Goal: Task Accomplishment & Management: Complete application form

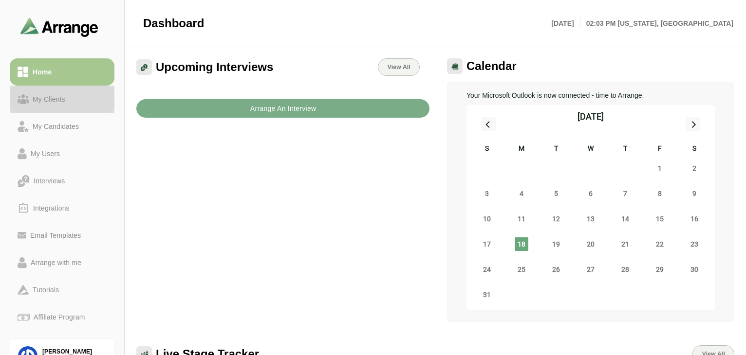
click at [61, 96] on div "My Clients" at bounding box center [49, 99] width 40 height 12
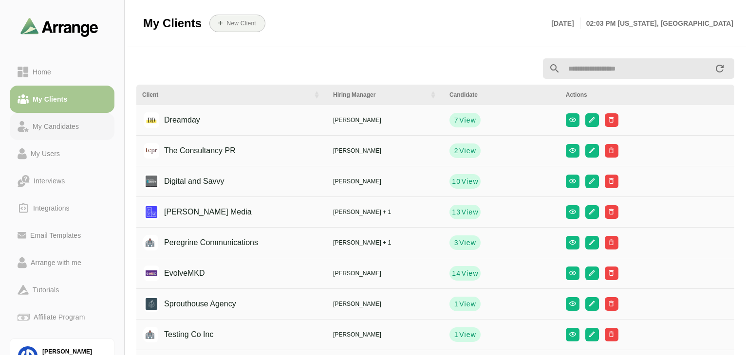
click at [69, 131] on div "My Candidates" at bounding box center [56, 127] width 54 height 12
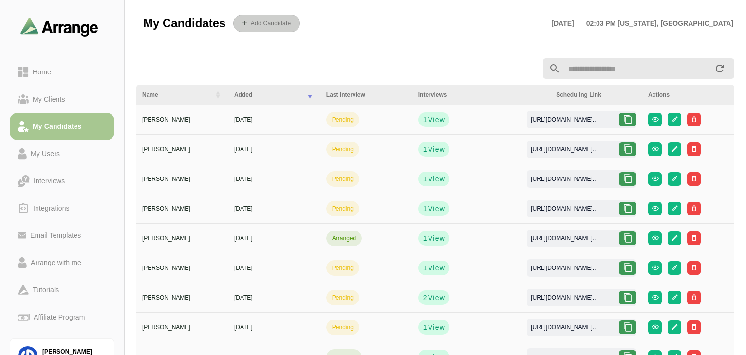
click at [280, 27] on span "Add Candidate" at bounding box center [267, 22] width 48 height 7
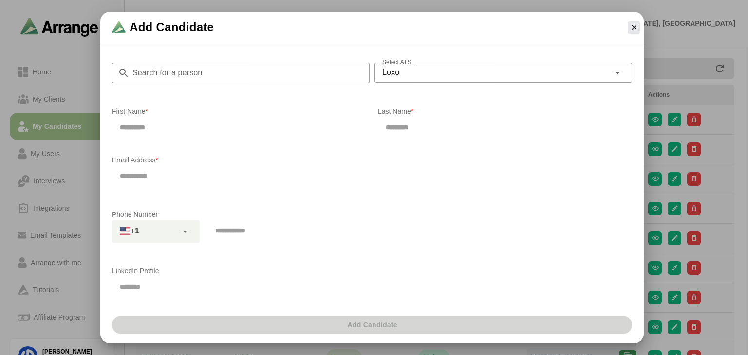
click at [175, 75] on input "Search for a person" at bounding box center [250, 73] width 240 height 20
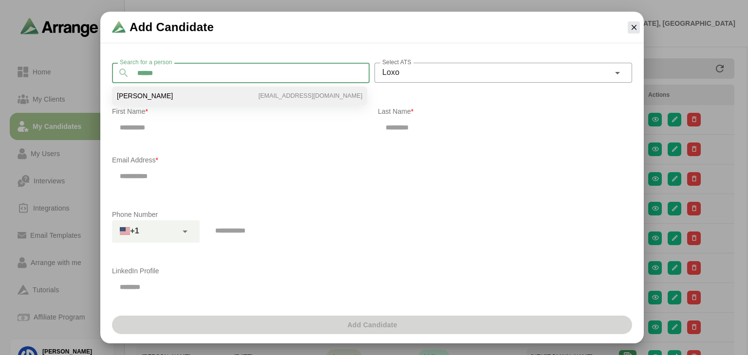
type input "******"
click at [165, 98] on li "[PERSON_NAME] [PERSON_NAME][EMAIL_ADDRESS][DOMAIN_NAME]" at bounding box center [239, 96] width 255 height 19
type input "******"
type input "**********"
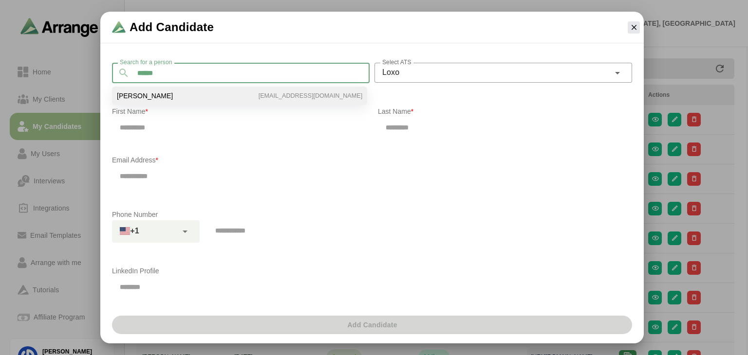
type input "**********"
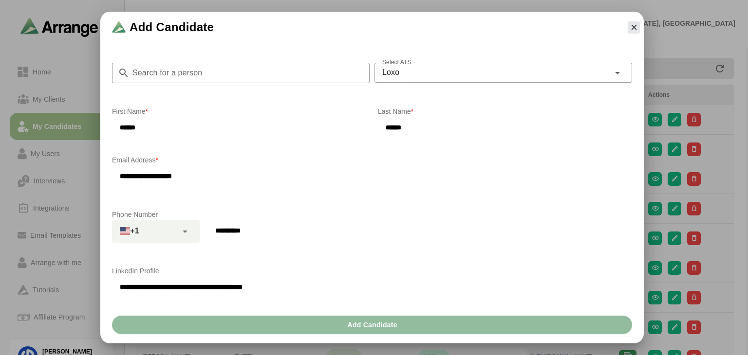
click at [372, 318] on span "Add Candidate" at bounding box center [372, 325] width 51 height 19
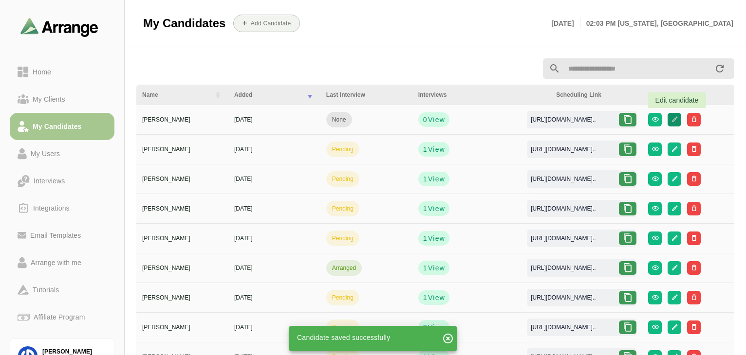
click at [681, 121] on button "button" at bounding box center [675, 120] width 14 height 14
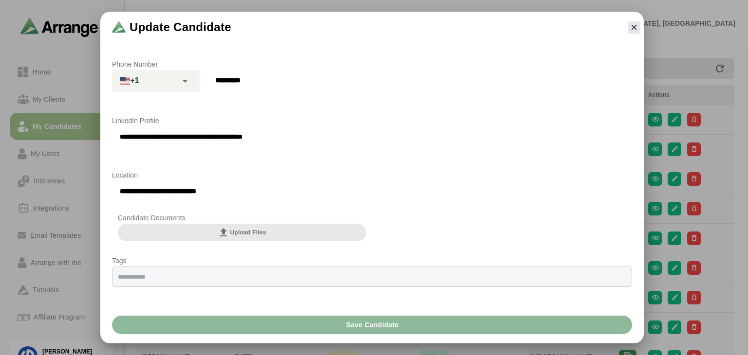
scroll to position [177, 0]
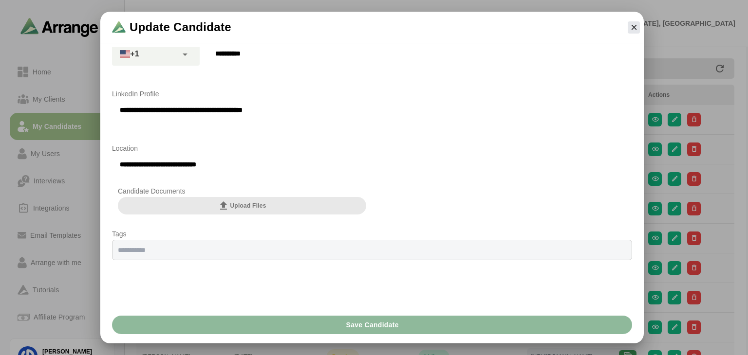
click at [242, 216] on div "Candidate Documents Upload Files" at bounding box center [242, 207] width 260 height 43
click at [255, 199] on button "Upload Files" at bounding box center [242, 206] width 248 height 18
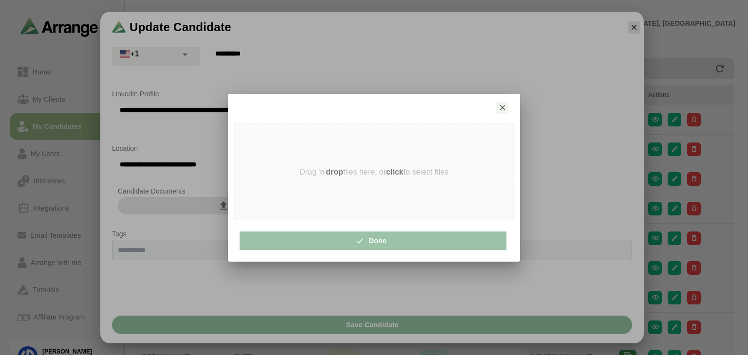
click at [393, 174] on strong "click" at bounding box center [395, 172] width 18 height 8
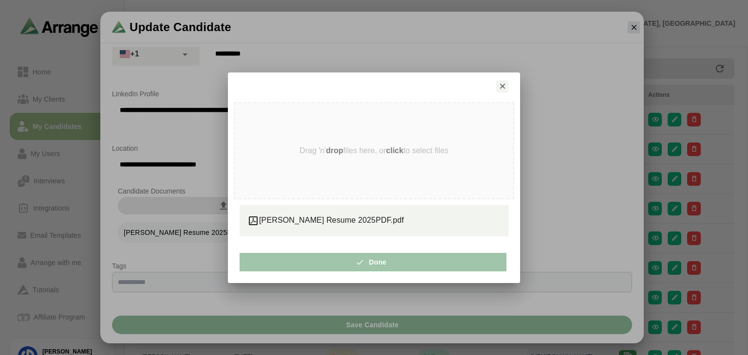
click at [399, 263] on button "Done" at bounding box center [373, 262] width 267 height 19
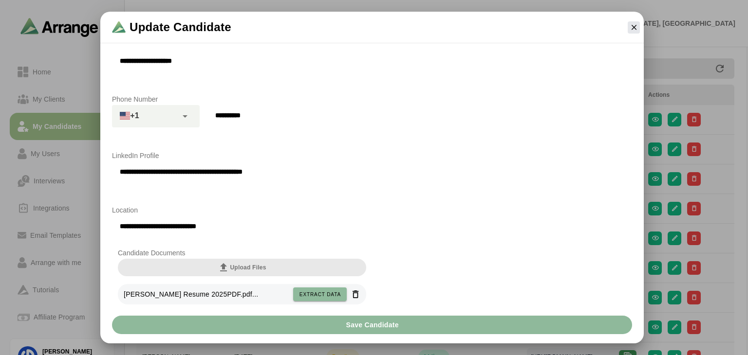
scroll to position [0, 0]
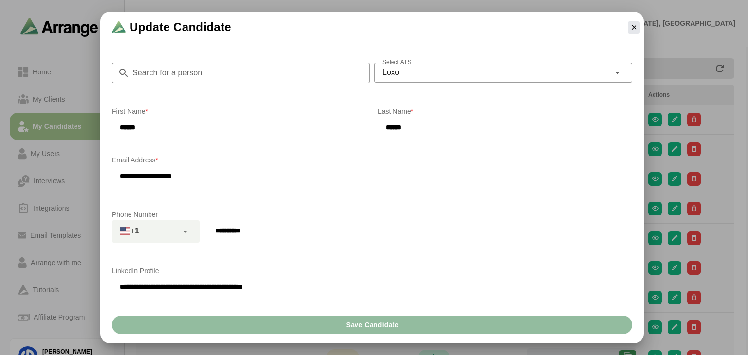
click at [383, 316] on span "Save Candidate" at bounding box center [371, 325] width 53 height 19
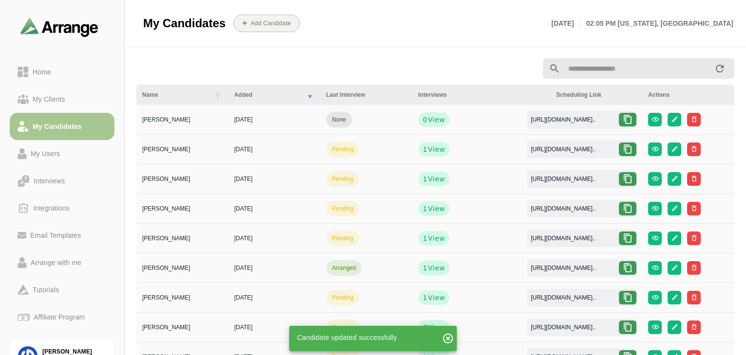
click at [636, 121] on div at bounding box center [628, 120] width 18 height 14
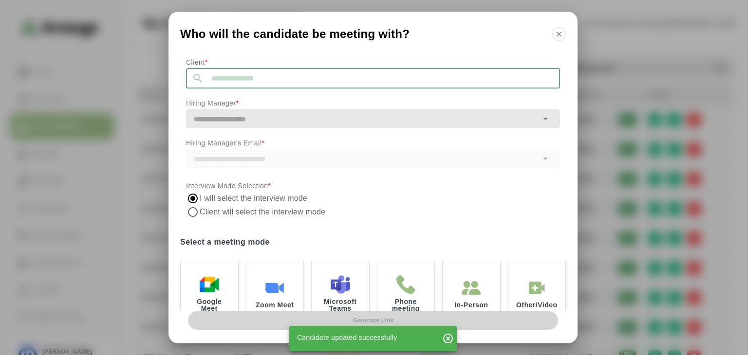
click at [384, 76] on input "text" at bounding box center [382, 78] width 356 height 20
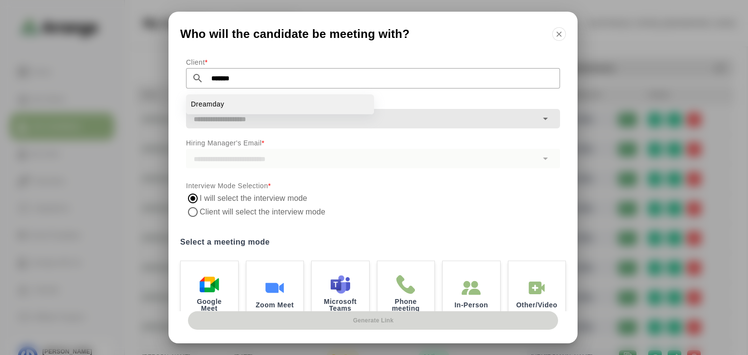
click at [229, 110] on li "Dreamday" at bounding box center [280, 104] width 188 height 20
type input "********"
click at [244, 123] on input "text" at bounding box center [362, 119] width 352 height 14
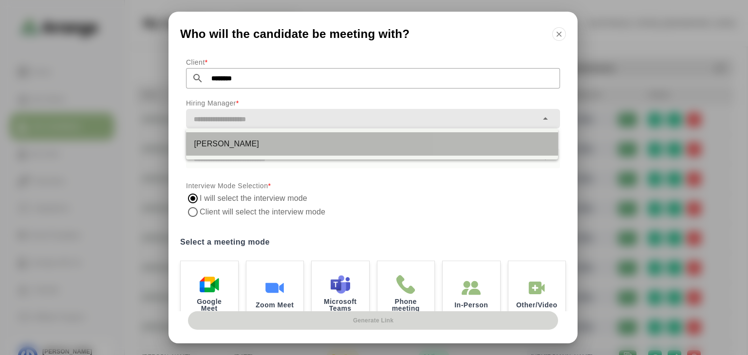
click at [238, 148] on div "[PERSON_NAME]" at bounding box center [372, 144] width 356 height 12
type input "**********"
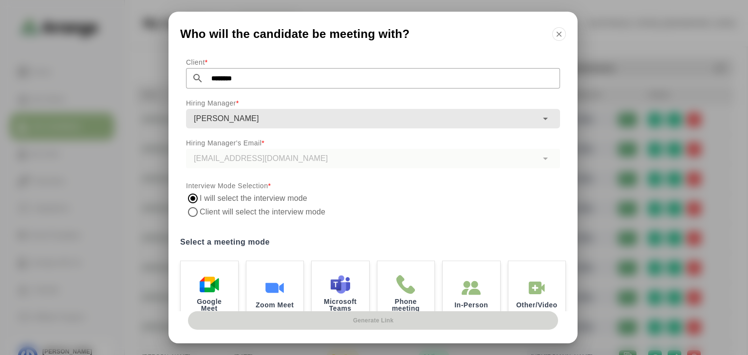
click at [228, 160] on div "[EMAIL_ADDRESS][DOMAIN_NAME]" at bounding box center [373, 158] width 374 height 19
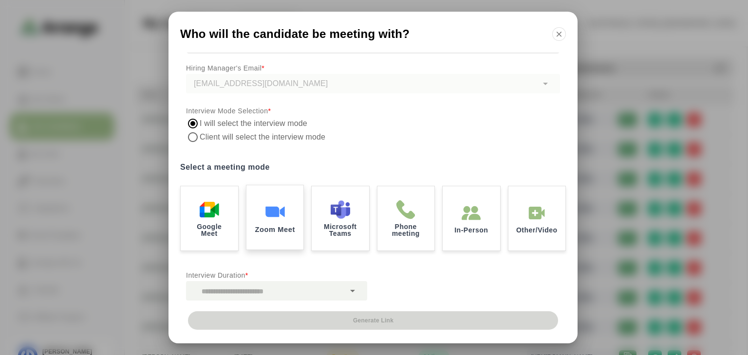
click at [291, 198] on div "Zoom Meet" at bounding box center [275, 218] width 60 height 68
click at [278, 291] on div at bounding box center [265, 290] width 159 height 19
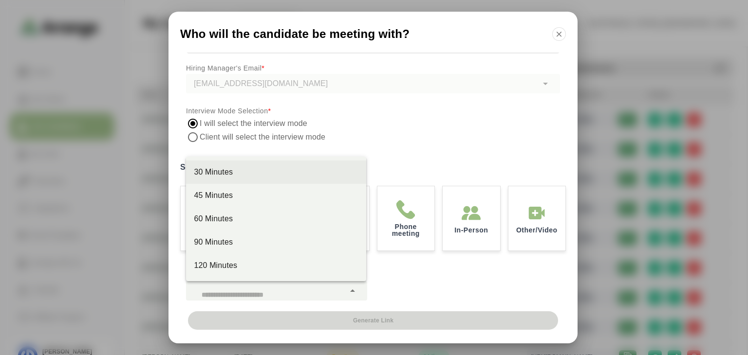
click at [231, 168] on div "30 Minutes" at bounding box center [276, 173] width 165 height 12
type input "**"
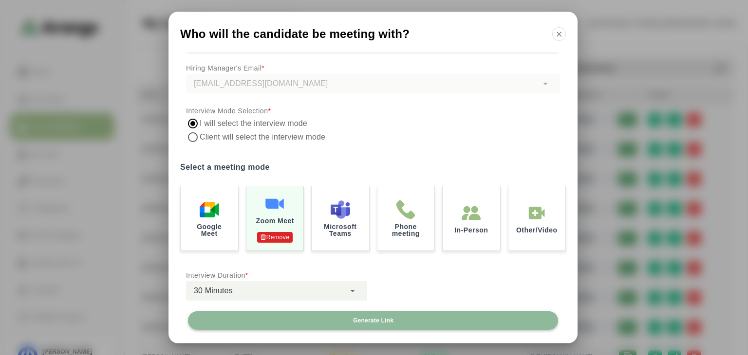
drag, startPoint x: 375, startPoint y: 307, endPoint x: 380, endPoint y: 306, distance: 5.0
click at [382, 307] on div "Who will the candidate be meeting with? Client * ******** Hiring Manager * [PER…" at bounding box center [372, 178] width 409 height 332
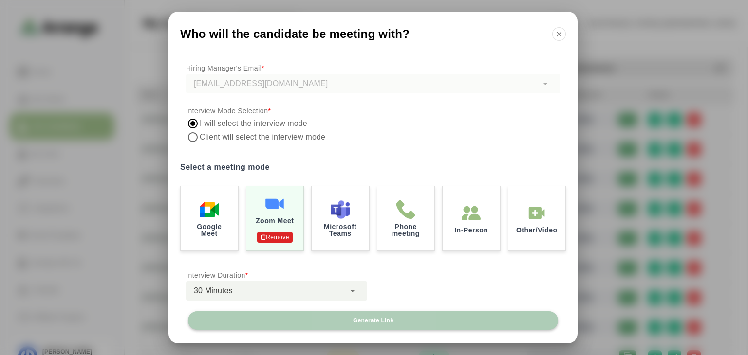
click at [407, 322] on button "Generate Link" at bounding box center [373, 321] width 370 height 19
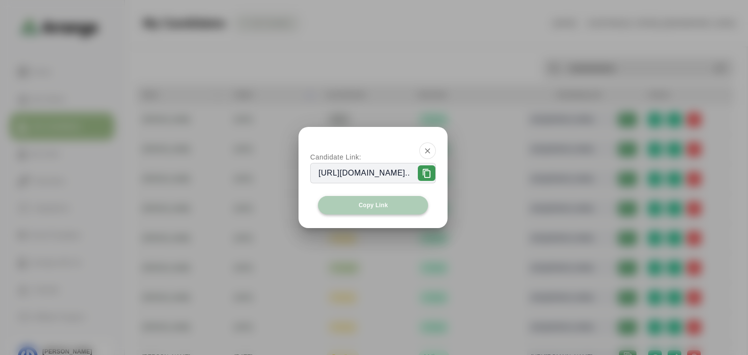
click at [341, 202] on button "Copy Link" at bounding box center [373, 205] width 110 height 19
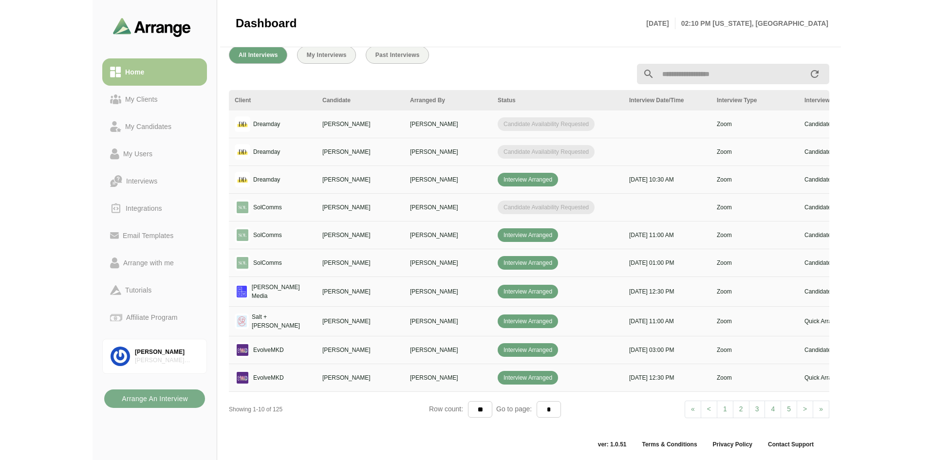
scroll to position [0, 167]
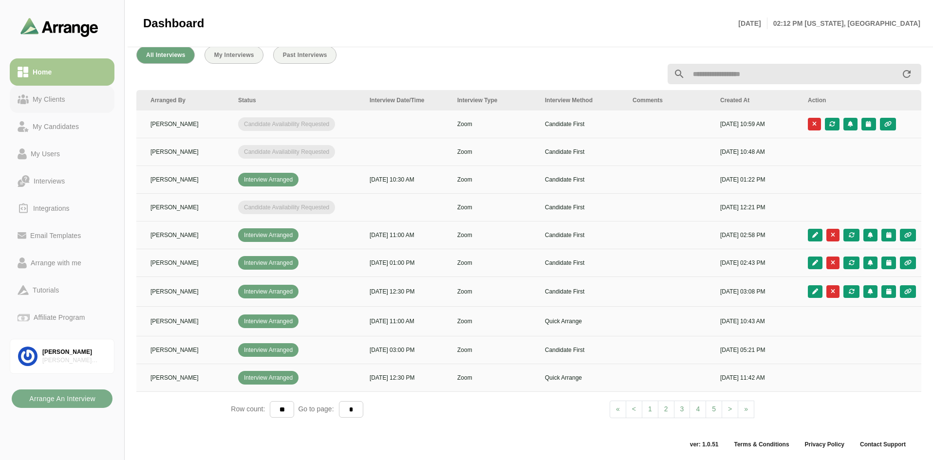
click at [82, 106] on link "My Clients" at bounding box center [62, 99] width 105 height 27
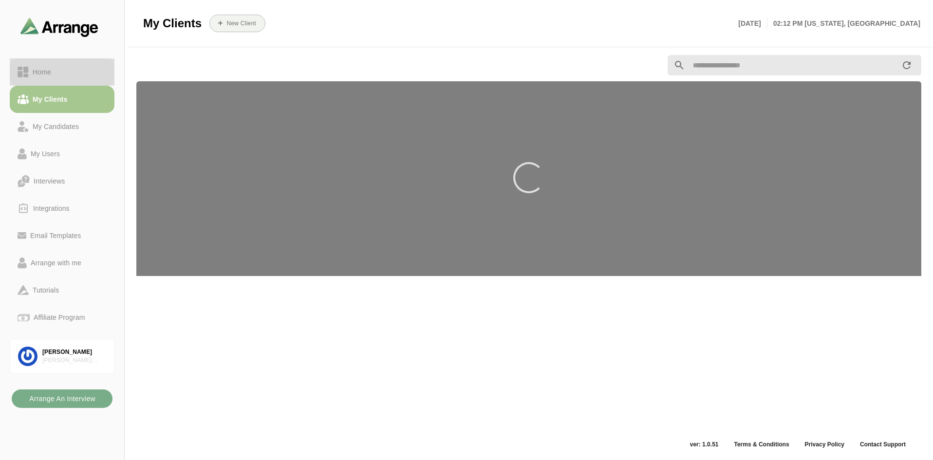
click at [50, 78] on link "Home" at bounding box center [62, 71] width 105 height 27
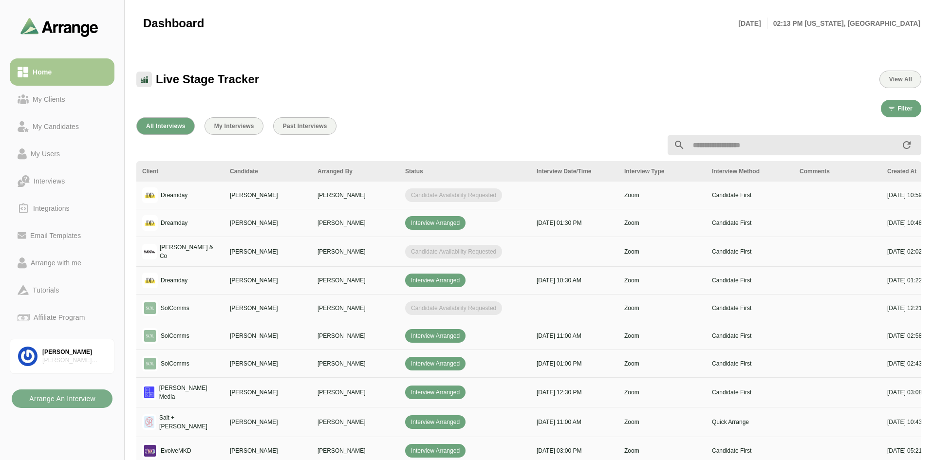
scroll to position [341, 0]
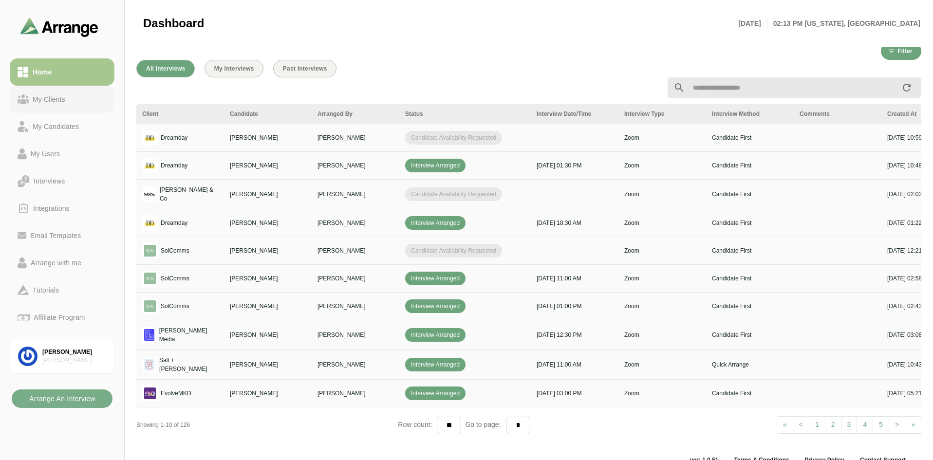
click at [62, 101] on div "My Clients" at bounding box center [49, 99] width 40 height 12
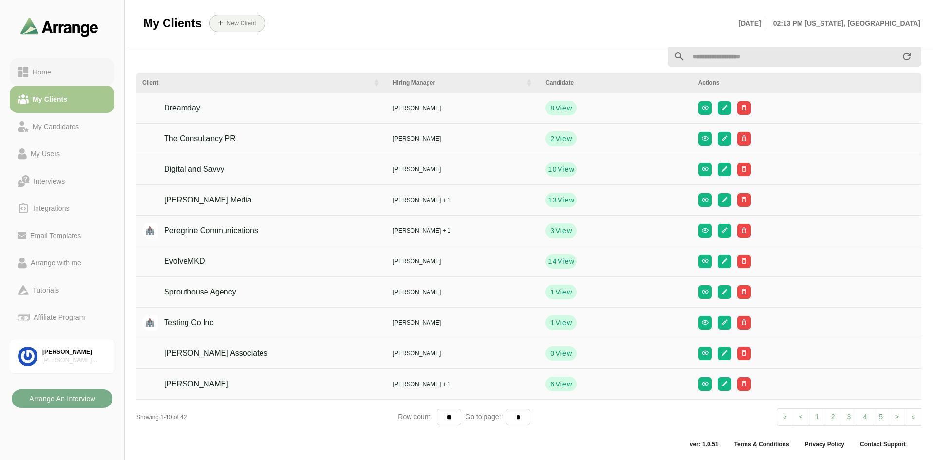
scroll to position [12, 0]
click at [51, 66] on link "Home" at bounding box center [62, 71] width 105 height 27
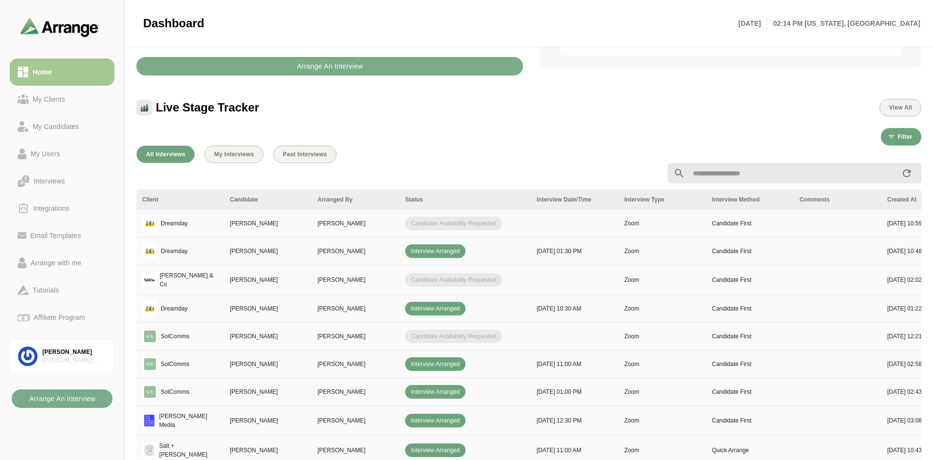
scroll to position [256, 0]
drag, startPoint x: 62, startPoint y: 100, endPoint x: 80, endPoint y: 106, distance: 18.9
click at [62, 100] on div "My Clients" at bounding box center [49, 99] width 40 height 12
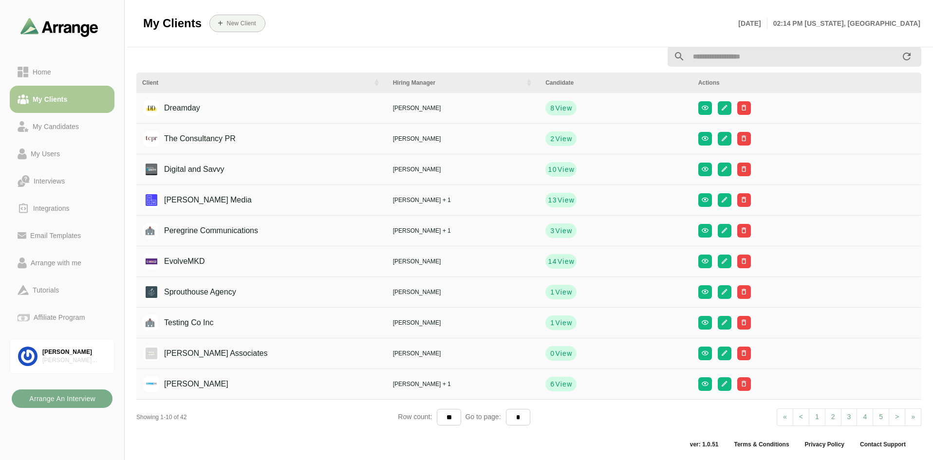
scroll to position [12, 0]
click at [57, 77] on div "Home" at bounding box center [62, 72] width 89 height 12
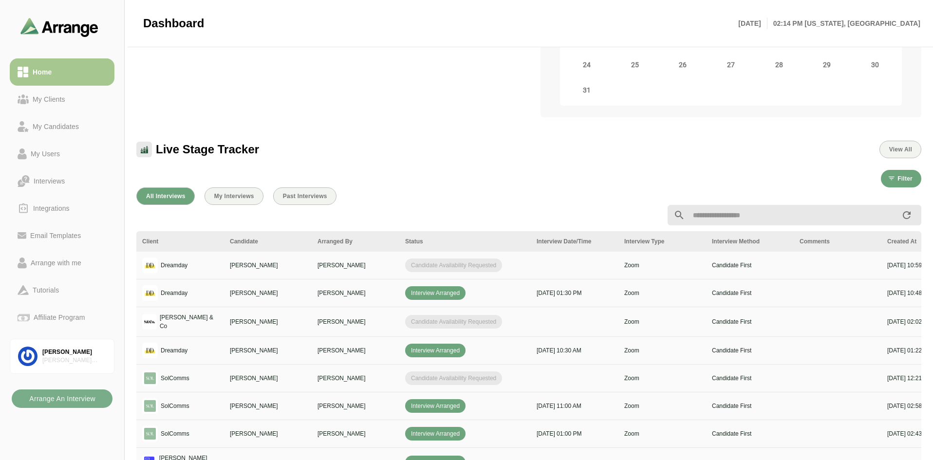
scroll to position [207, 0]
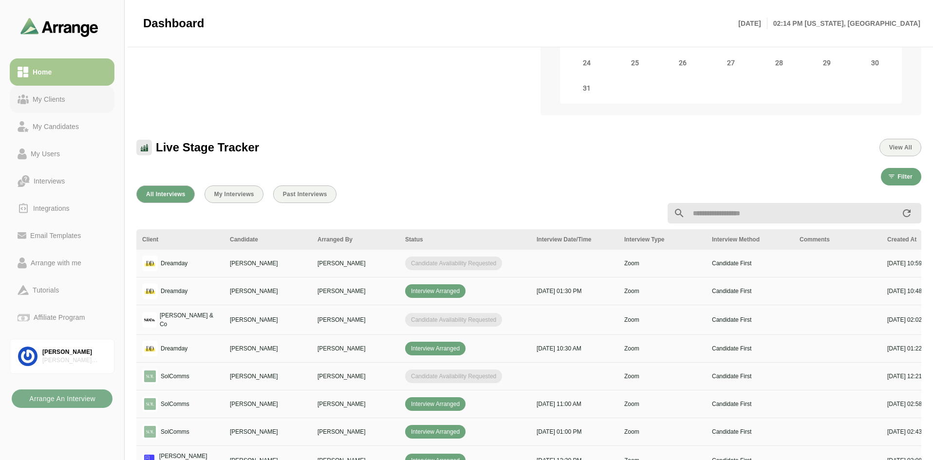
click at [57, 102] on div "My Clients" at bounding box center [49, 99] width 40 height 12
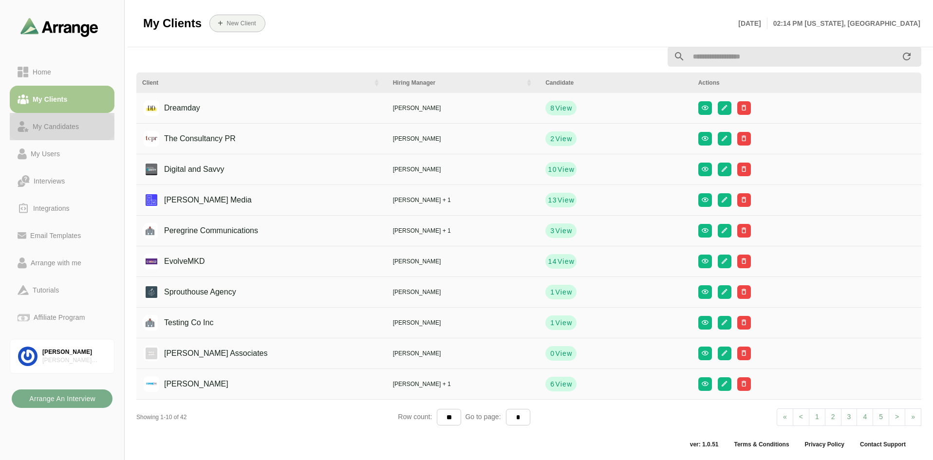
click at [57, 127] on div "My Candidates" at bounding box center [56, 127] width 54 height 12
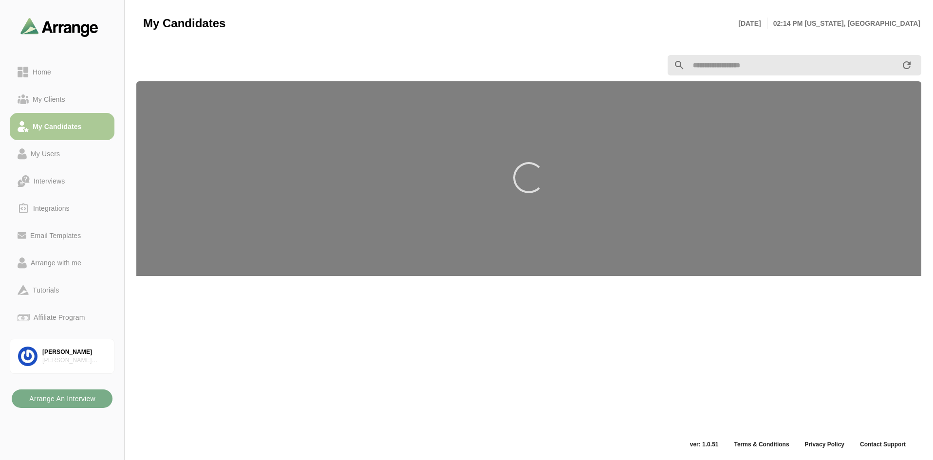
scroll to position [3, 0]
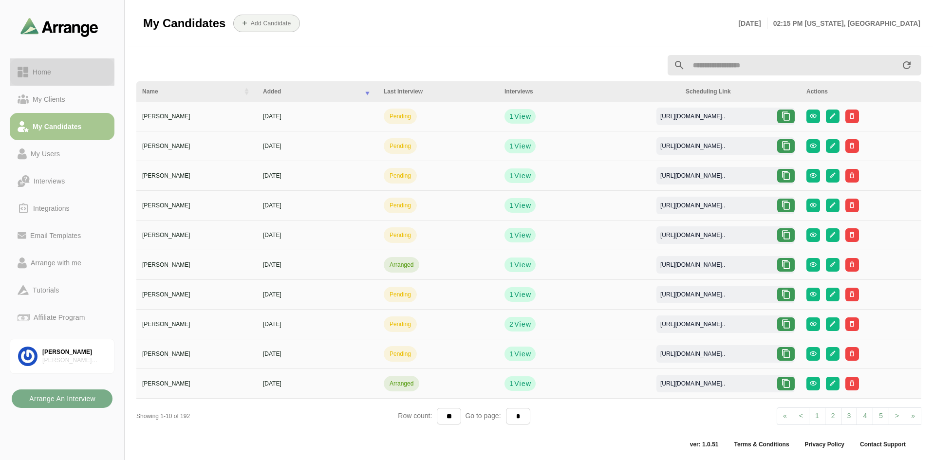
click at [39, 68] on div "Home" at bounding box center [42, 72] width 26 height 12
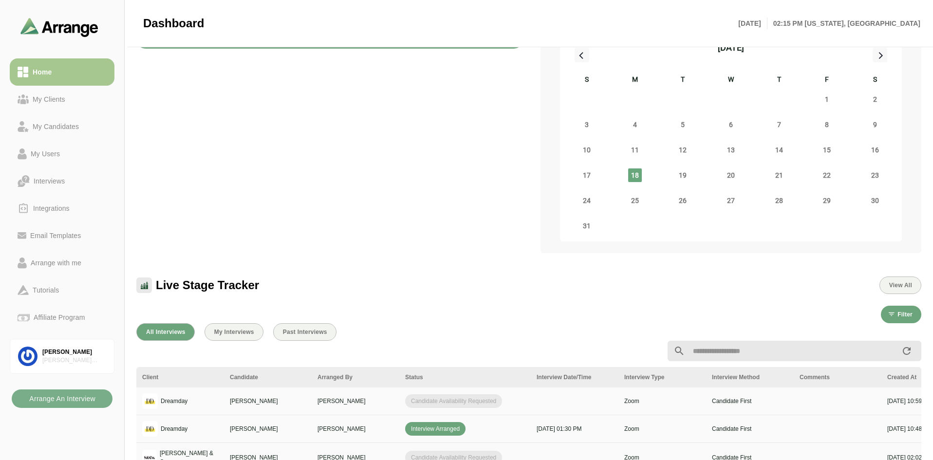
scroll to position [296, 0]
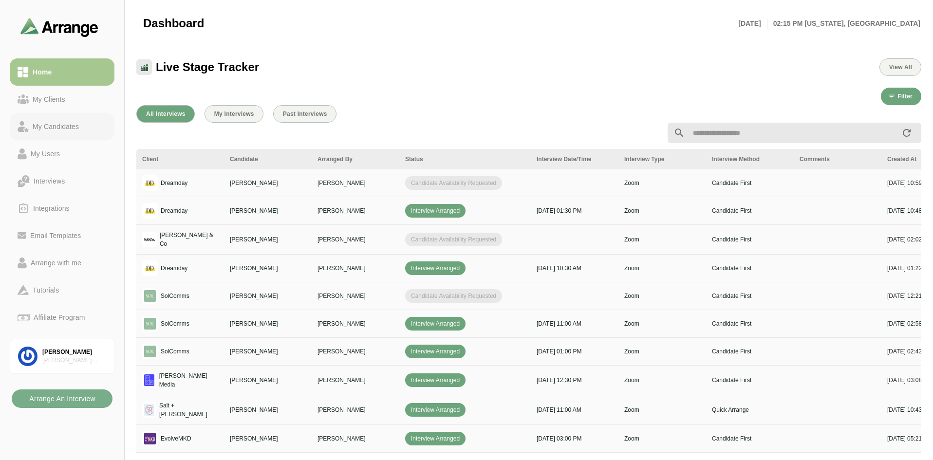
click at [75, 127] on div "My Candidates" at bounding box center [56, 127] width 54 height 12
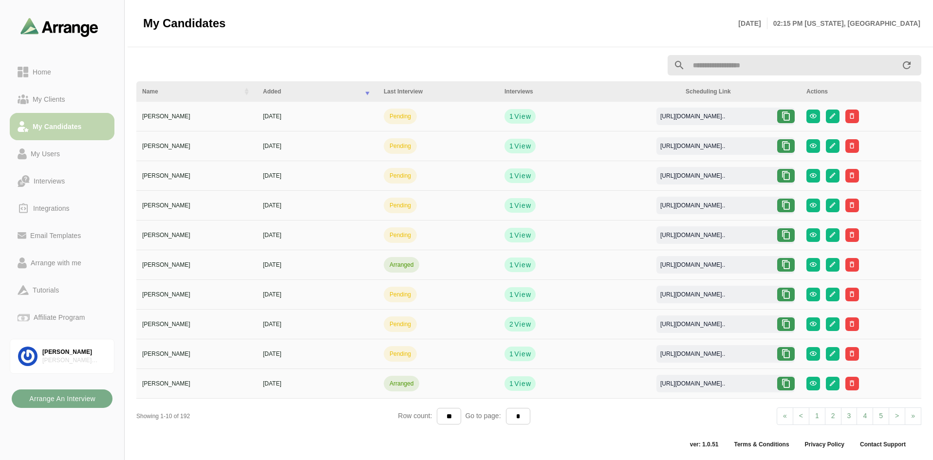
scroll to position [3, 0]
